Goal: Task Accomplishment & Management: Manage account settings

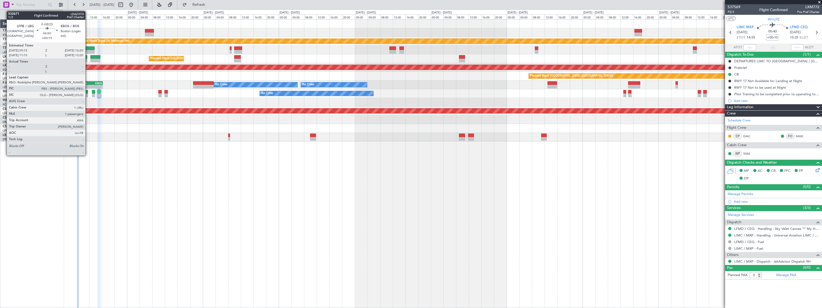
click at [89, 82] on div "LFPB" at bounding box center [86, 82] width 11 height 3
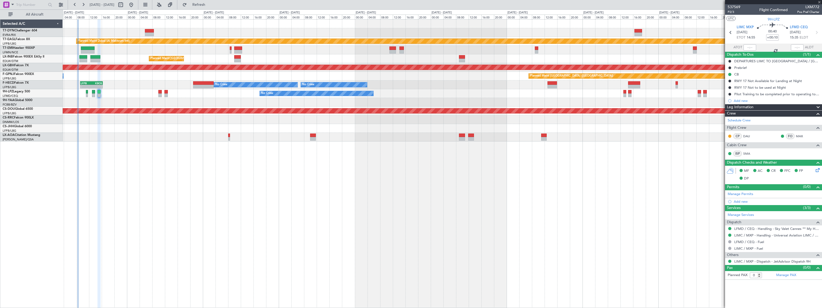
type input "+00:15"
type input "1"
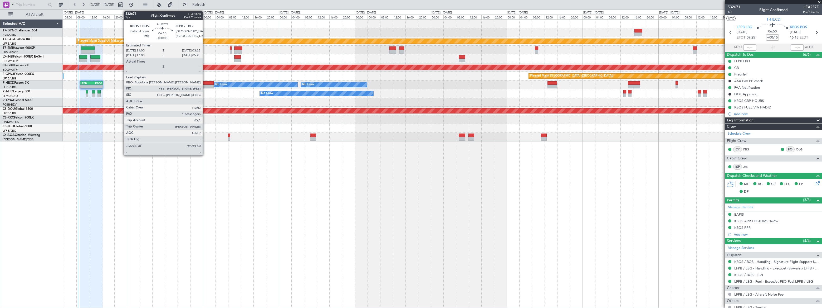
click at [205, 82] on div at bounding box center [203, 83] width 21 height 4
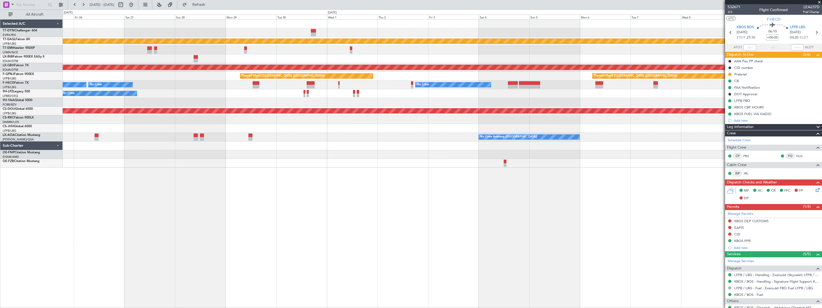
click at [259, 100] on div "Planned Maint Dubai (Al Maktoum Intl) Planned Maint [GEOGRAPHIC_DATA] Planned M…" at bounding box center [442, 94] width 759 height 148
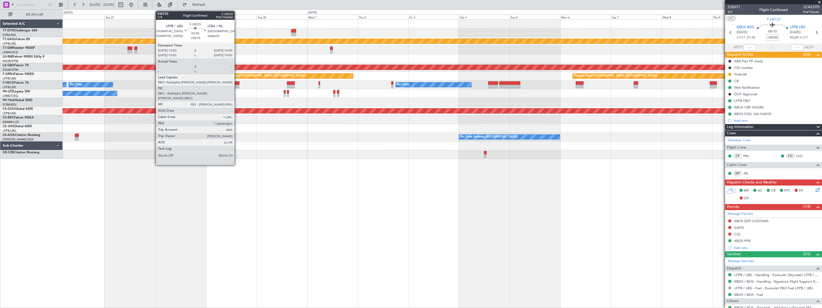
click at [237, 84] on div at bounding box center [236, 83] width 7 height 4
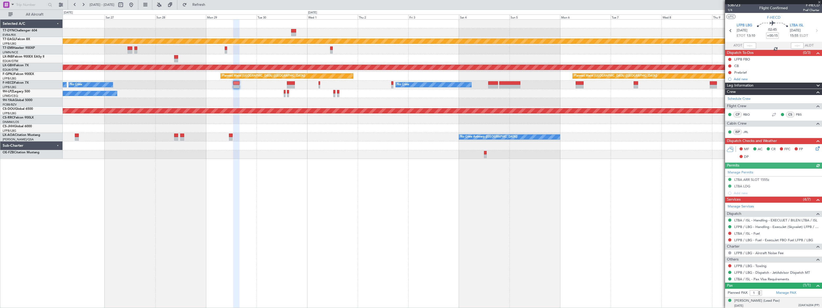
scroll to position [2, 0]
click at [799, 305] on span "22AK16204 (PP)" at bounding box center [809, 304] width 21 height 4
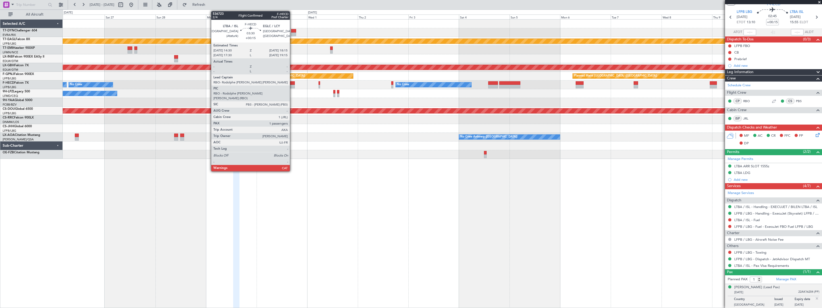
click at [292, 82] on div at bounding box center [291, 83] width 8 height 4
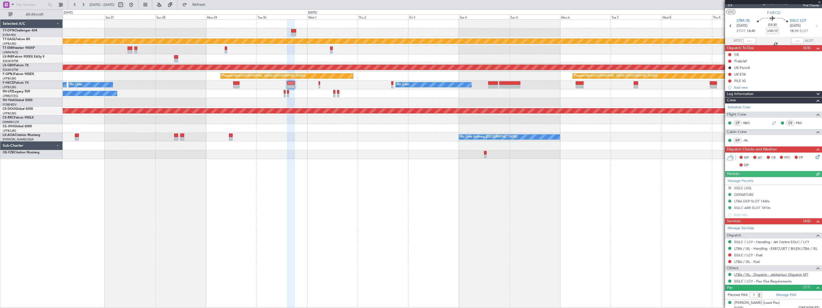
scroll to position [9, 0]
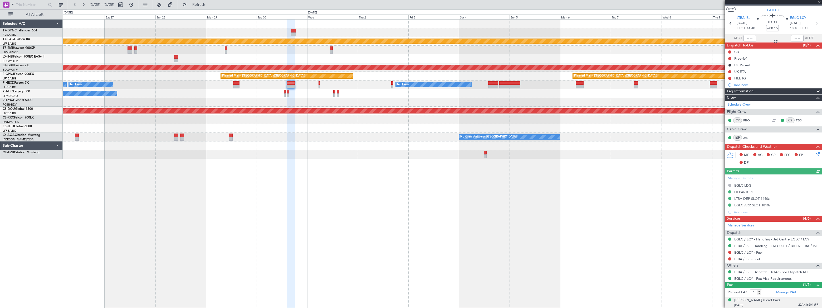
click at [786, 305] on div "[DATE] 22AK16204 (PP)" at bounding box center [777, 304] width 85 height 5
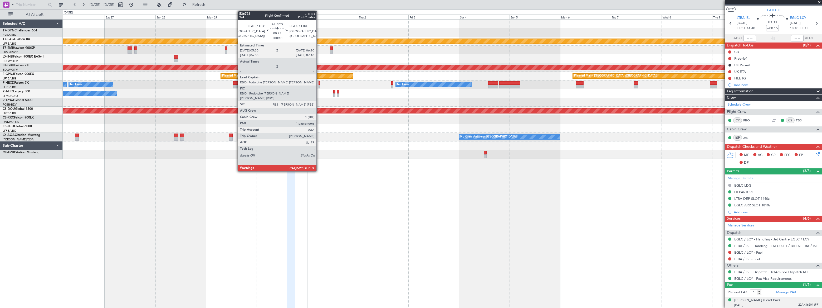
click at [319, 85] on div at bounding box center [320, 87] width 2 height 4
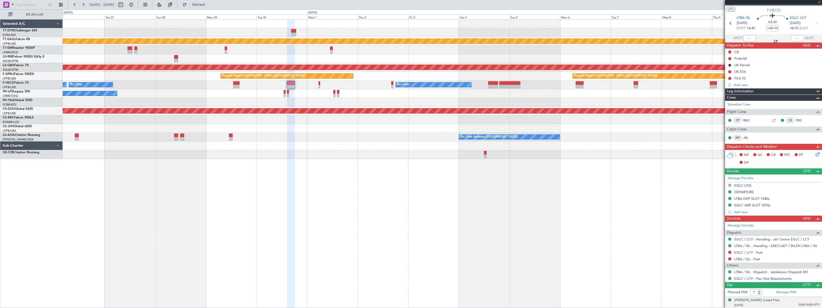
scroll to position [0, 0]
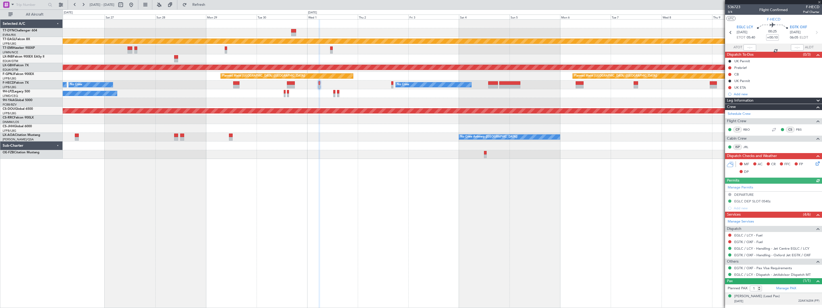
click at [788, 300] on div "[DATE] 22AK16204 (PP)" at bounding box center [777, 300] width 85 height 5
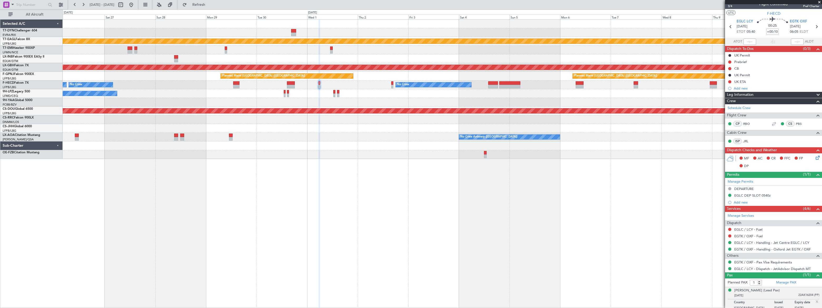
scroll to position [9, 0]
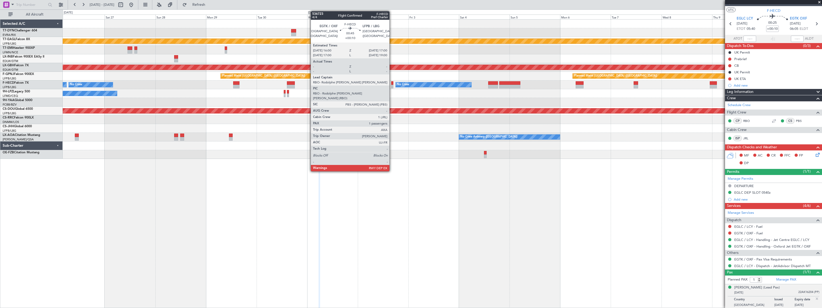
click at [392, 85] on div at bounding box center [392, 87] width 2 height 4
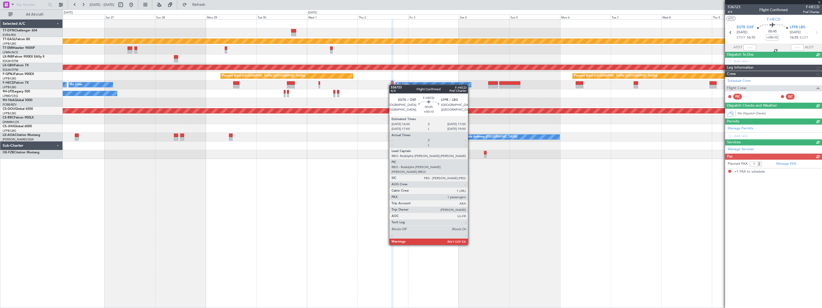
scroll to position [0, 0]
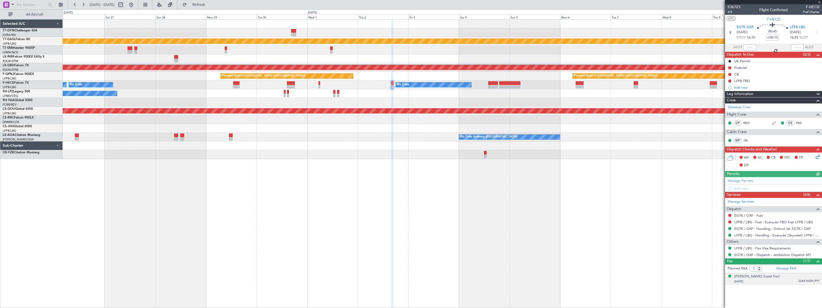
click at [799, 276] on div "[PERSON_NAME] (Lead Pax) [DATE] 22AK16204 (PP)" at bounding box center [777, 279] width 85 height 10
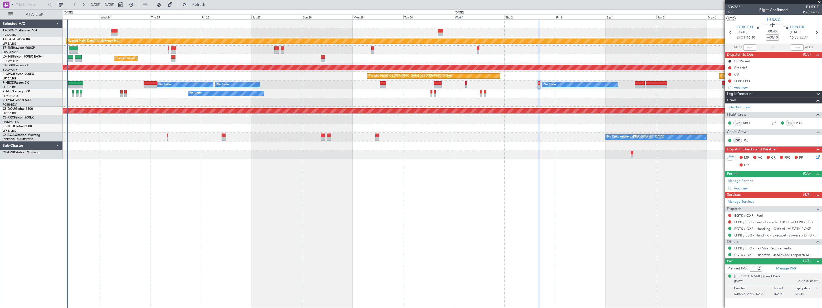
click at [536, 96] on div "Planned Maint Dubai (Al Maktoum Intl) Unplanned Maint [GEOGRAPHIC_DATA] ([GEOGR…" at bounding box center [442, 89] width 759 height 139
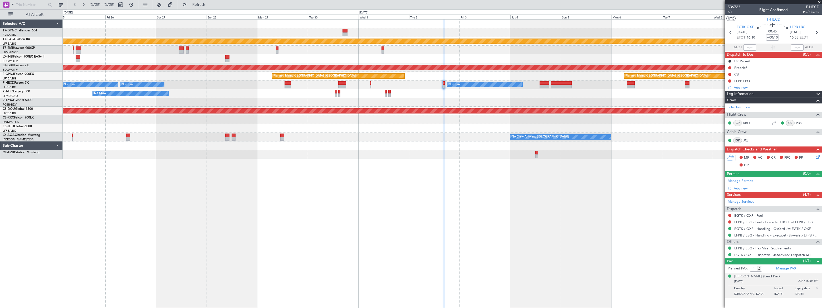
click at [479, 93] on div "No Crew AOG Maint Cannes ([GEOGRAPHIC_DATA])" at bounding box center [442, 93] width 759 height 9
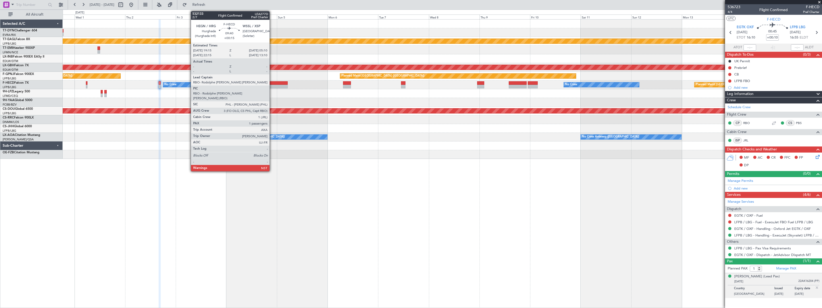
click at [273, 83] on div at bounding box center [277, 83] width 21 height 4
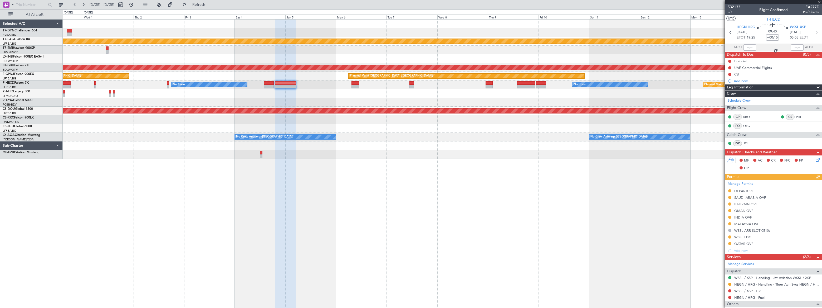
click at [547, 91] on div "No Crew" at bounding box center [442, 93] width 759 height 9
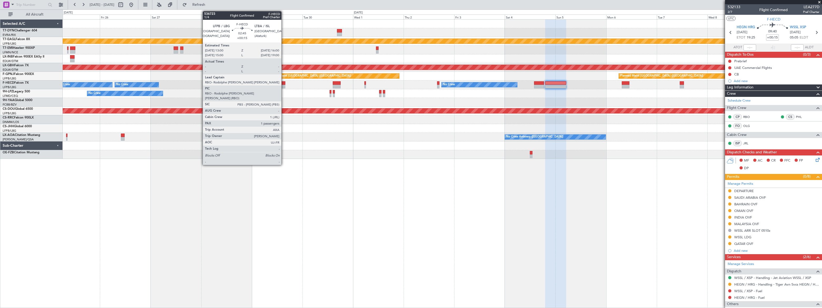
click at [283, 85] on div at bounding box center [282, 87] width 7 height 4
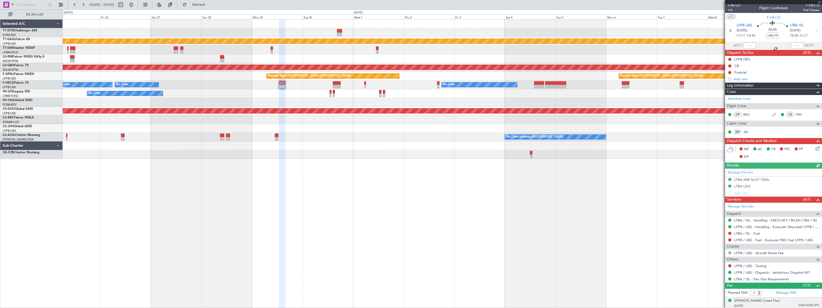
scroll to position [2, 0]
click at [794, 305] on div "[DATE] 22AK16204 (PP)" at bounding box center [777, 304] width 85 height 5
click at [764, 300] on div "[PERSON_NAME] (Lead Pax)" at bounding box center [758, 299] width 46 height 5
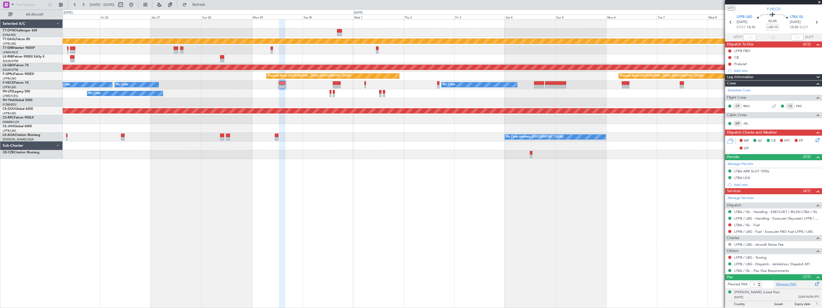
scroll to position [15, 0]
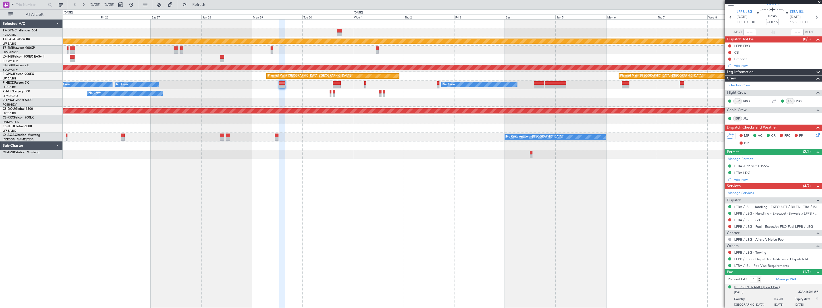
click at [768, 285] on div "[PERSON_NAME] (Lead Pax)" at bounding box center [758, 286] width 46 height 5
click at [766, 287] on div "[PERSON_NAME] (Lead Pax)" at bounding box center [758, 286] width 46 height 5
click at [210, 4] on span "Refresh" at bounding box center [199, 5] width 22 height 4
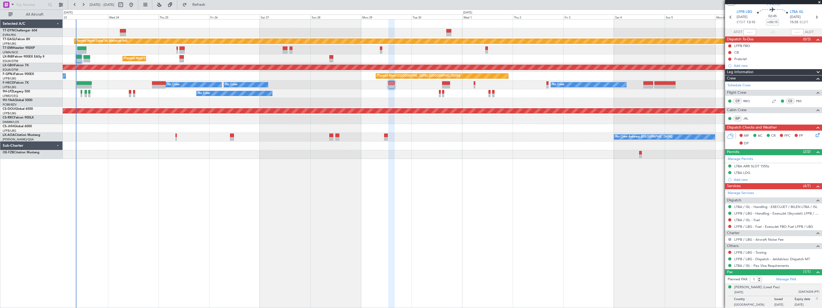
click at [296, 189] on div "Planned Maint Dubai (Al Maktoum Intl) Unplanned Maint [GEOGRAPHIC_DATA] ([GEOGR…" at bounding box center [442, 163] width 759 height 288
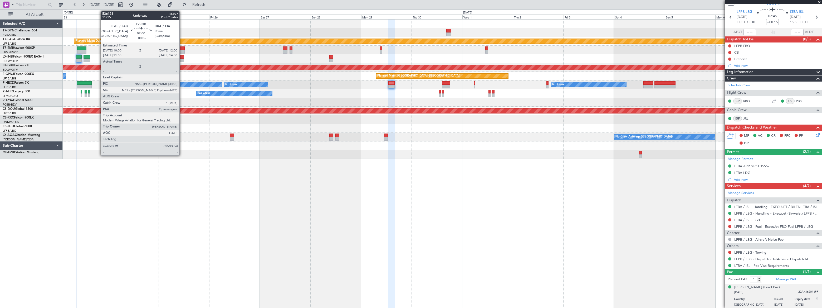
click at [182, 59] on div at bounding box center [181, 61] width 4 height 4
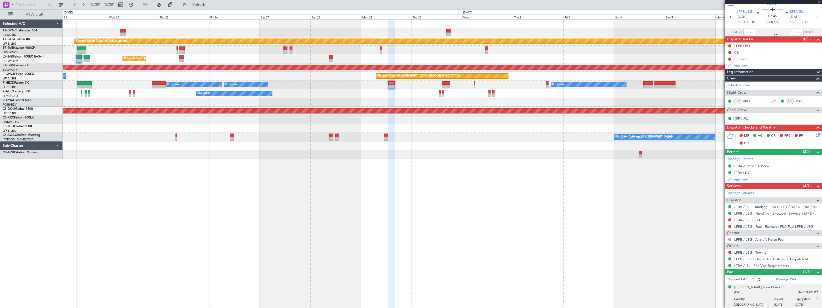
type input "+00:05"
type input "2"
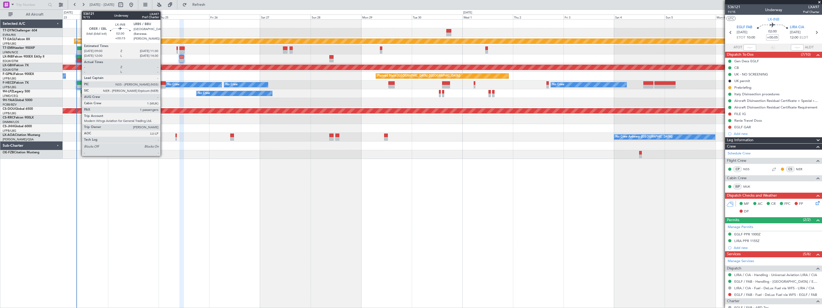
click at [79, 57] on div at bounding box center [79, 57] width 6 height 4
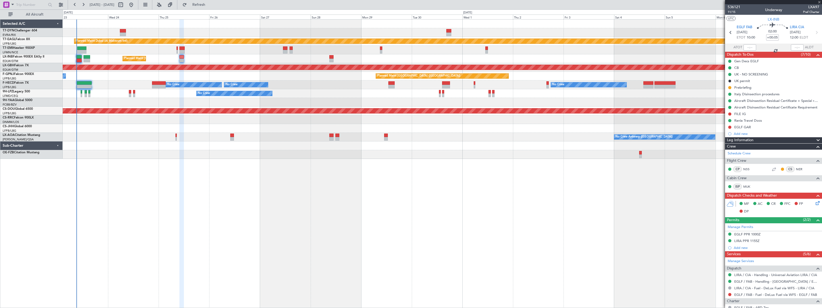
type input "+00:15"
type input "1"
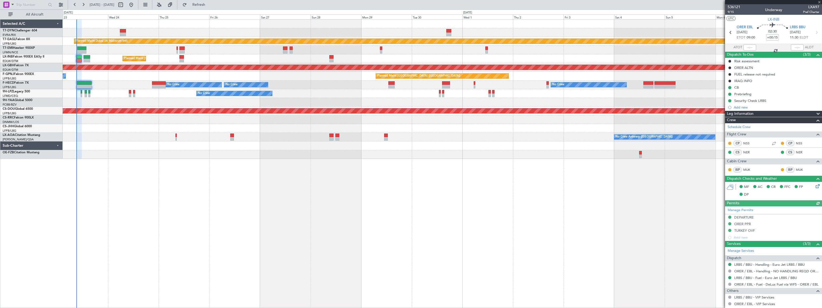
type input "09:01"
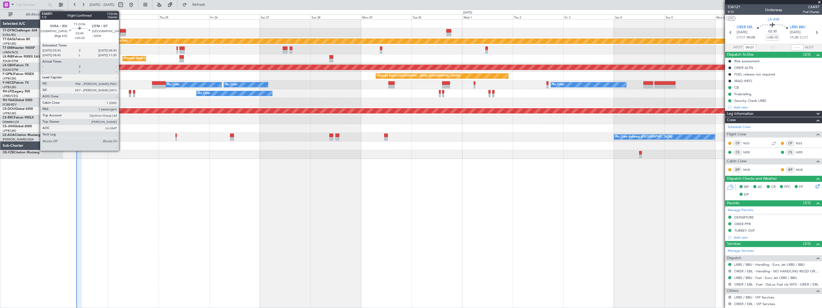
click at [122, 29] on div at bounding box center [123, 31] width 6 height 4
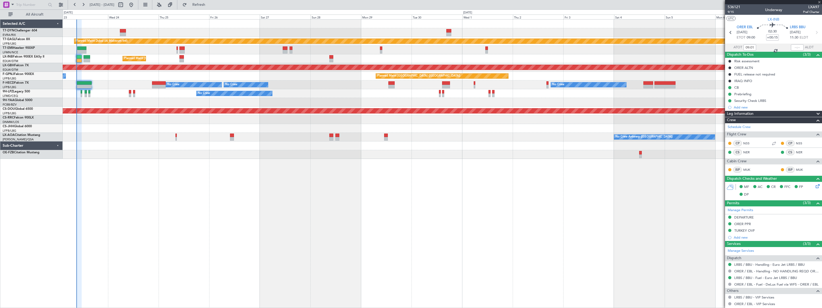
type input "+00:35"
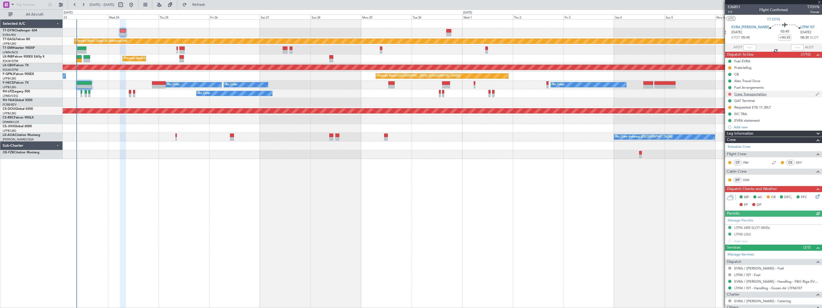
click at [730, 94] on button at bounding box center [729, 94] width 3 height 3
click at [722, 110] on li "In Progress" at bounding box center [730, 109] width 28 height 8
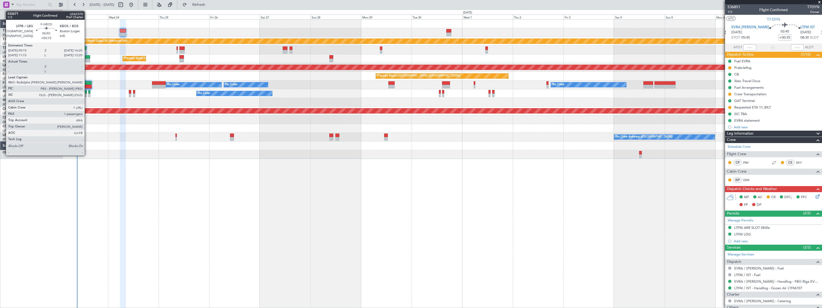
click at [87, 85] on div at bounding box center [84, 87] width 15 height 4
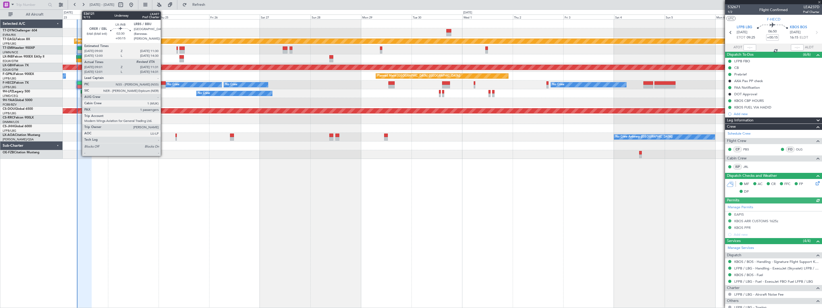
click at [80, 59] on div at bounding box center [79, 61] width 6 height 4
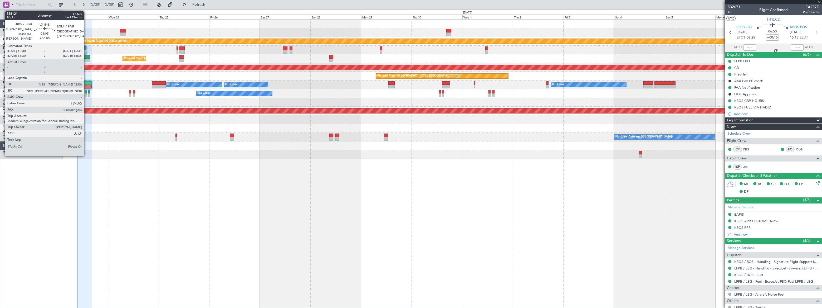
click at [86, 59] on div at bounding box center [87, 61] width 7 height 4
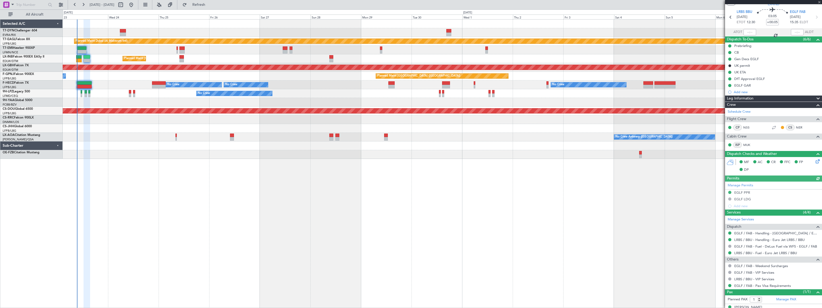
scroll to position [22, 0]
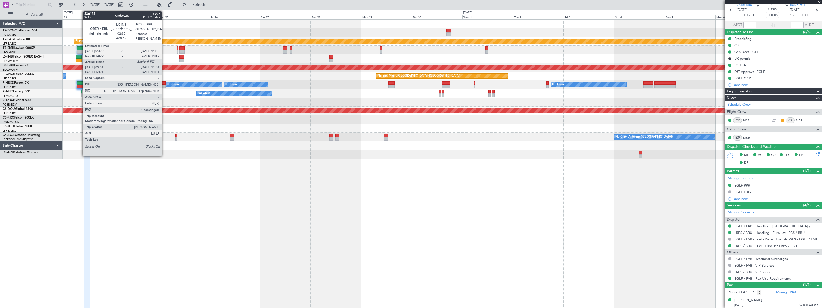
click at [80, 57] on div at bounding box center [79, 57] width 6 height 4
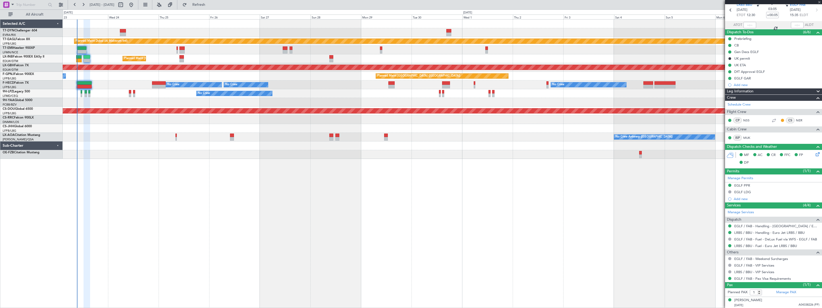
type input "+00:15"
type input "09:01"
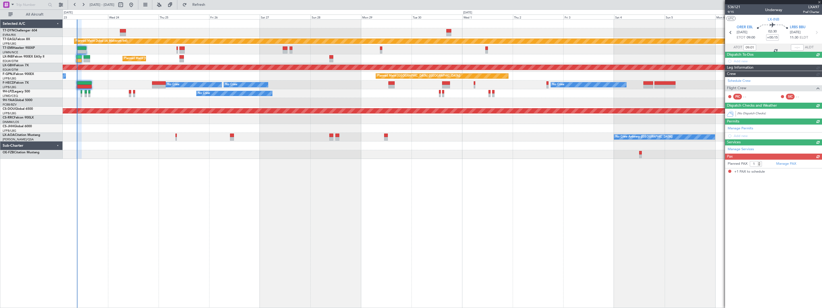
scroll to position [0, 0]
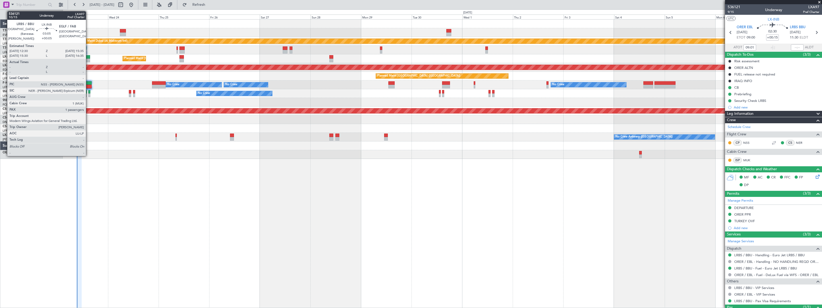
click at [88, 57] on div at bounding box center [87, 57] width 7 height 4
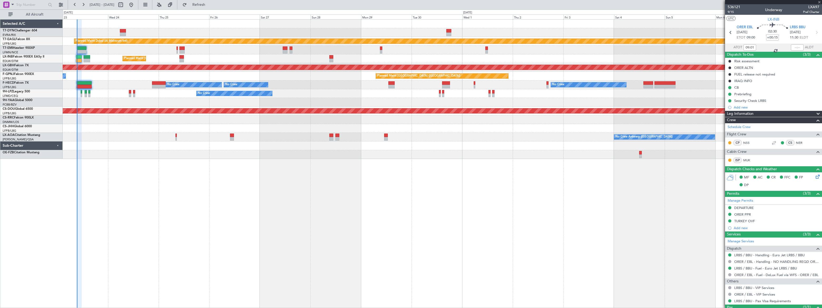
type input "+00:05"
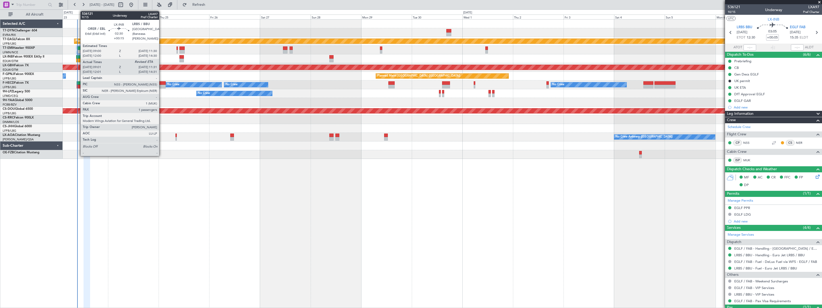
click at [78, 57] on div at bounding box center [79, 57] width 6 height 4
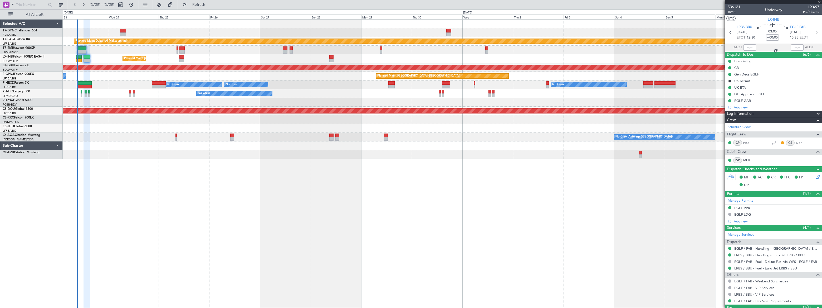
type input "+00:15"
type input "09:01"
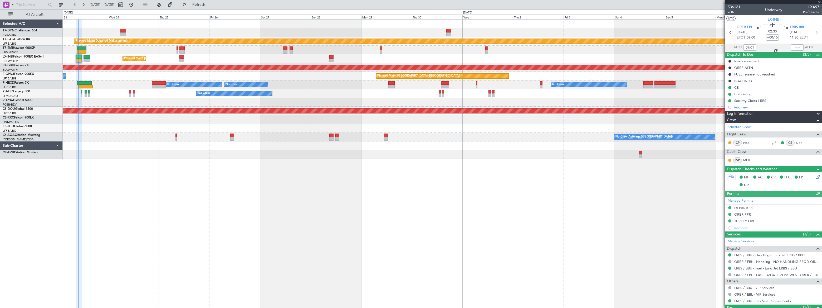
scroll to position [22, 0]
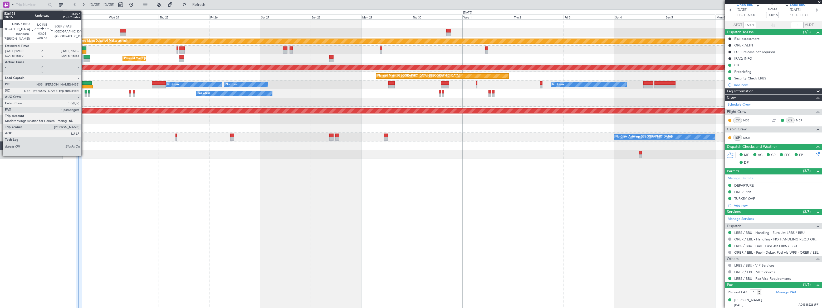
click at [84, 57] on div at bounding box center [87, 57] width 7 height 4
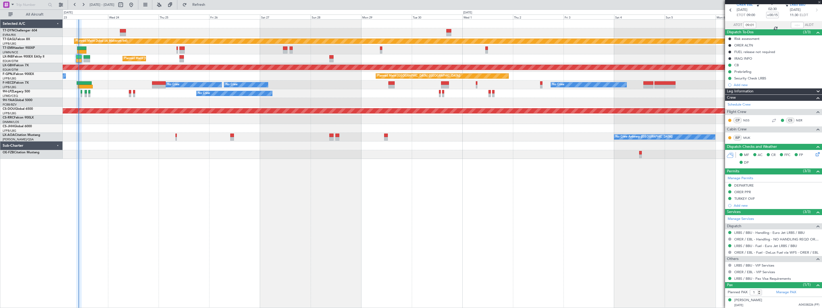
type input "+00:05"
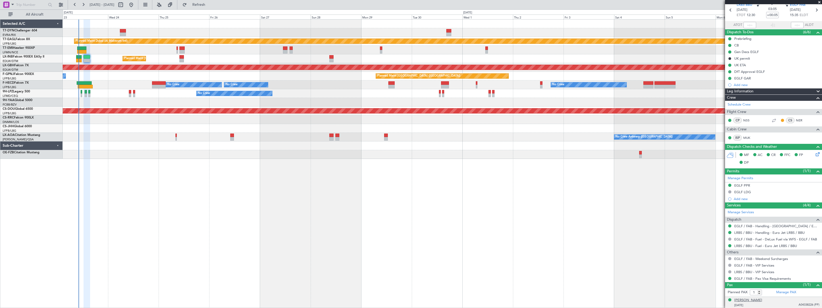
click at [762, 301] on div "[PERSON_NAME]" at bounding box center [749, 299] width 28 height 5
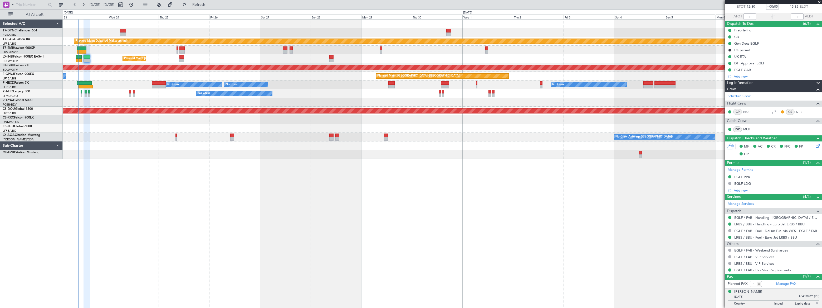
scroll to position [35, 0]
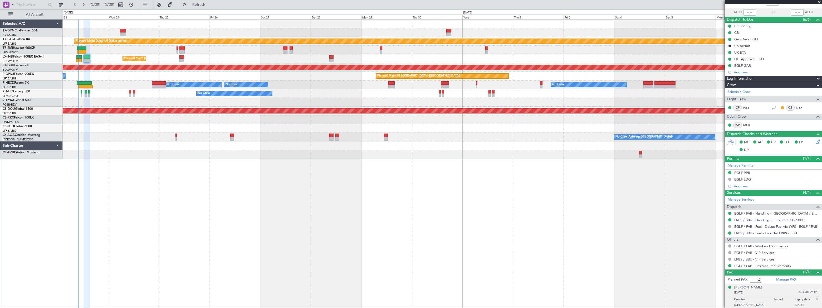
click at [762, 288] on div "[PERSON_NAME]" at bounding box center [749, 287] width 28 height 5
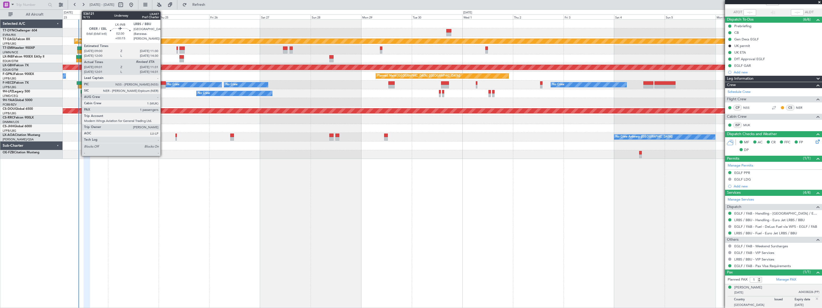
click at [79, 57] on div at bounding box center [79, 57] width 6 height 4
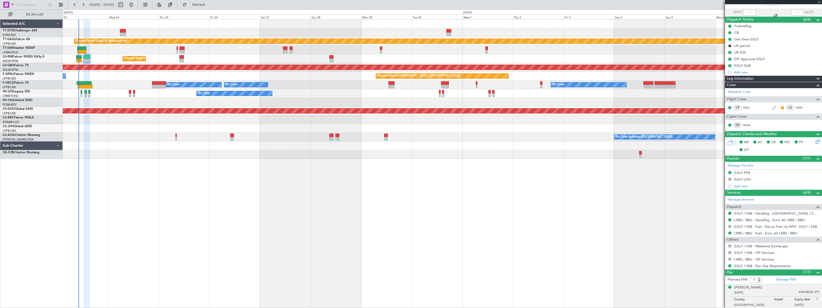
type input "+00:15"
type input "09:01"
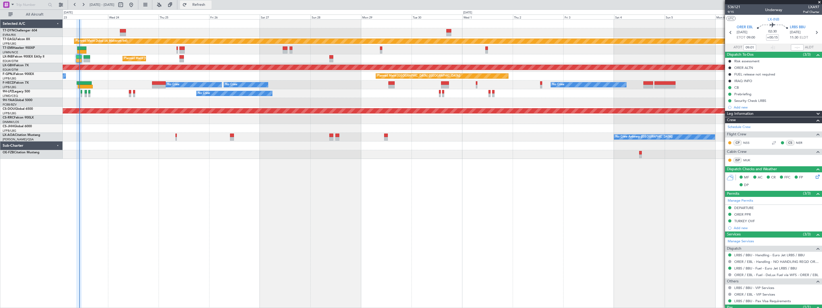
click at [210, 3] on span "Refresh" at bounding box center [199, 5] width 22 height 4
click at [210, 4] on span "Refreshing..." at bounding box center [199, 5] width 22 height 4
click at [210, 4] on span "Refresh" at bounding box center [199, 5] width 22 height 4
click at [210, 6] on span "Refresh" at bounding box center [199, 5] width 22 height 4
click at [210, 6] on span "Refreshing..." at bounding box center [199, 5] width 22 height 4
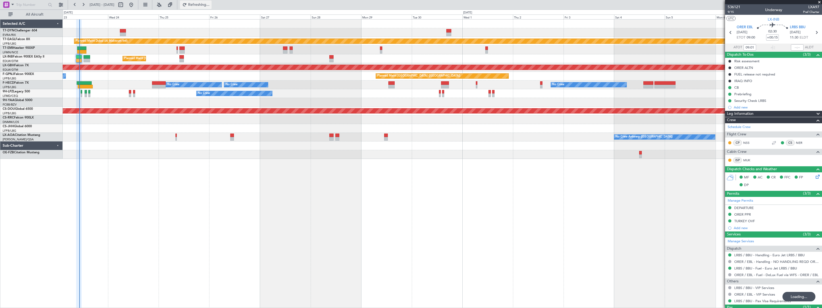
click at [210, 6] on span "Refreshing..." at bounding box center [199, 5] width 22 height 4
click at [61, 8] on button at bounding box center [61, 5] width 8 height 8
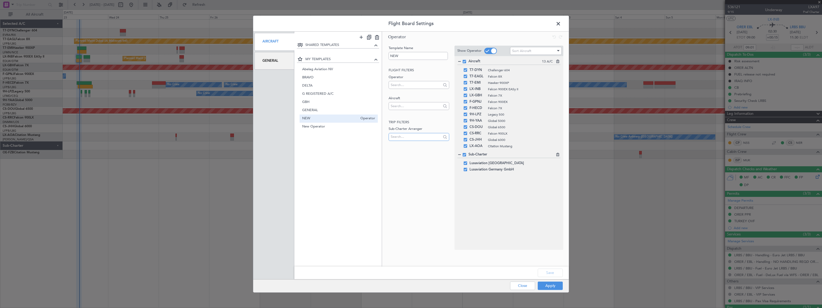
click at [397, 137] on input "text" at bounding box center [416, 137] width 50 height 8
drag, startPoint x: 399, startPoint y: 137, endPoint x: 390, endPoint y: 136, distance: 9.1
click at [390, 136] on div "D-IBLK" at bounding box center [419, 137] width 60 height 8
type input "D-IBLK"
click at [398, 106] on input "text" at bounding box center [416, 106] width 50 height 8
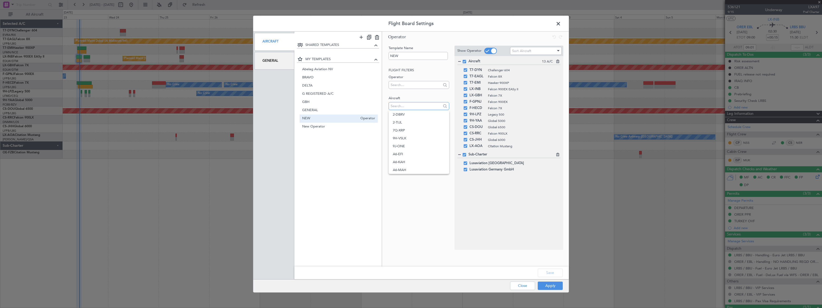
paste input "D-IBLK"
type input "D-IBLK"
drag, startPoint x: 401, startPoint y: 136, endPoint x: 384, endPoint y: 135, distance: 16.9
click at [385, 135] on div "Template Name NEW Flight filters Operator Aircraft D-IBLK Trip filters Sub-Char…" at bounding box center [475, 147] width 187 height 208
click at [424, 103] on input "D-IBLK" at bounding box center [416, 106] width 50 height 8
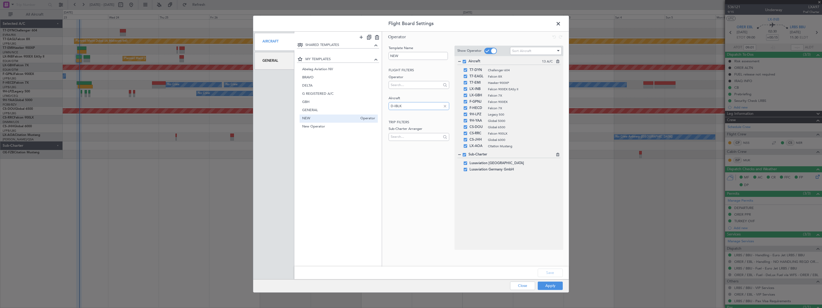
click at [434, 106] on input "D-IBLK" at bounding box center [416, 106] width 50 height 8
click at [409, 105] on input "D-IBLK" at bounding box center [416, 106] width 50 height 8
click at [557, 285] on button "Apply" at bounding box center [550, 285] width 25 height 8
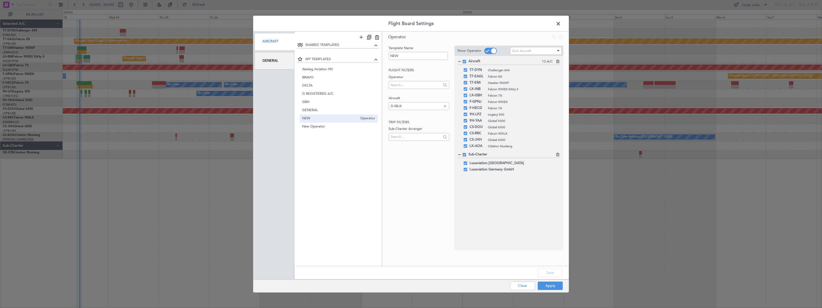
type input "0"
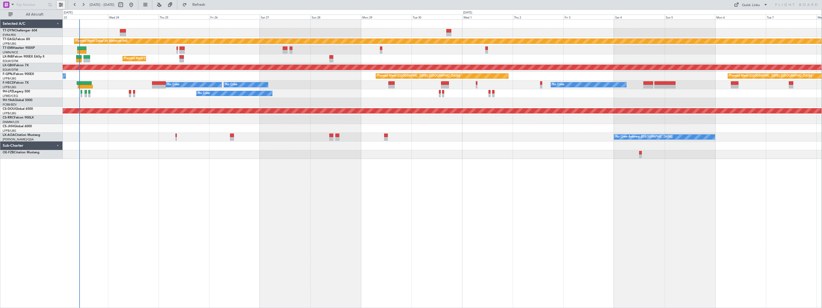
click at [59, 4] on button at bounding box center [61, 5] width 8 height 8
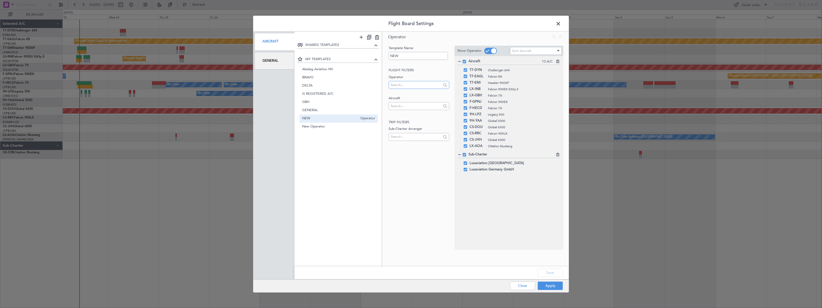
click at [413, 86] on input "text" at bounding box center [416, 85] width 50 height 8
click at [402, 183] on div "Template Name NEW Flight filters Operator Aircraft Trip filters Sub-Charter Arr…" at bounding box center [418, 147] width 61 height 204
click at [401, 109] on input "text" at bounding box center [416, 106] width 50 height 8
paste input "D-IBLK"
click at [401, 109] on input "D-IBLK" at bounding box center [416, 106] width 50 height 8
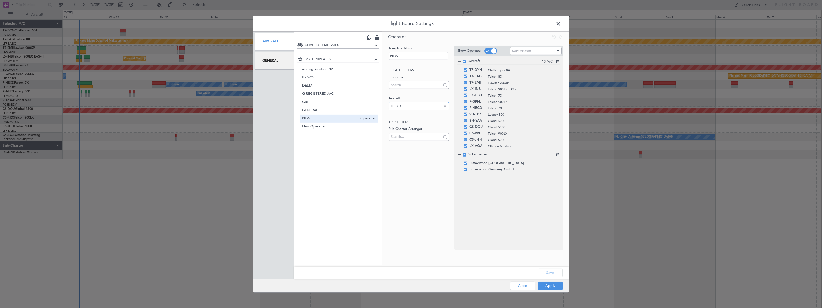
type input "D-IBLK"
click at [561, 23] on span at bounding box center [561, 25] width 0 height 11
